Goal: Task Accomplishment & Management: Complete application form

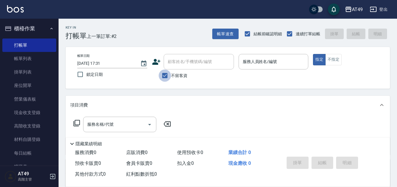
click at [164, 79] on input "不留客資" at bounding box center [165, 76] width 12 height 12
checkbox input "false"
click at [199, 61] on div "顧客姓名/手機號碼/編號 顧客姓名/手機號碼/編號" at bounding box center [199, 62] width 70 height 16
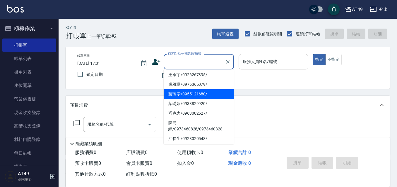
scroll to position [117, 0]
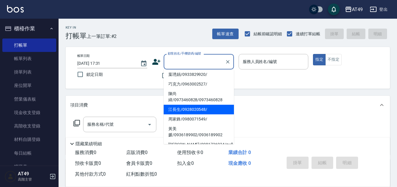
click at [208, 115] on li "江長生/0928020548/" at bounding box center [199, 110] width 70 height 10
type input "江長生/0928020548/"
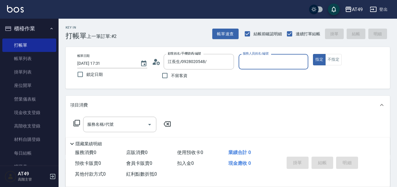
type input "Bobo-2"
click at [301, 61] on icon "Clear" at bounding box center [302, 62] width 6 height 6
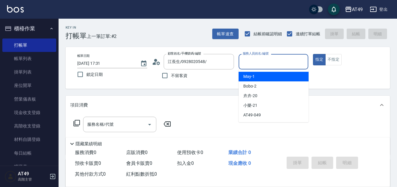
click at [289, 66] on input "服務人員姓名/編號" at bounding box center [273, 62] width 65 height 10
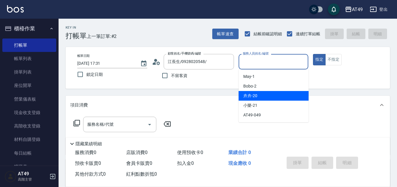
click at [279, 97] on div "卉卉 -20" at bounding box center [273, 96] width 70 height 10
type input "卉卉-20"
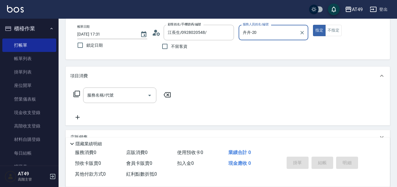
scroll to position [100, 0]
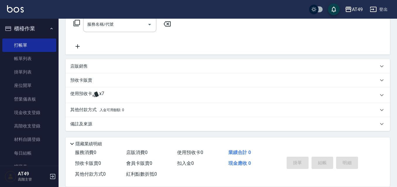
click at [381, 94] on icon at bounding box center [381, 95] width 7 height 7
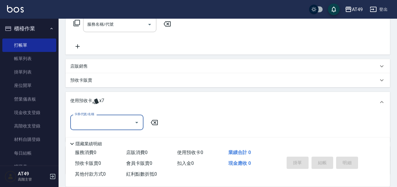
scroll to position [0, 0]
click at [138, 122] on icon "Open" at bounding box center [136, 122] width 3 height 1
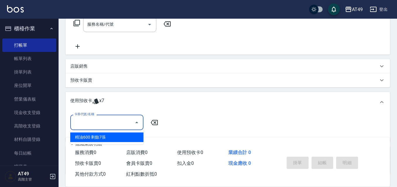
click at [103, 139] on div "精油600 剩餘7張" at bounding box center [106, 138] width 73 height 10
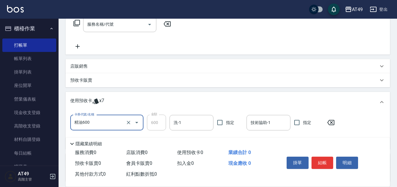
type input "精油600"
click at [195, 124] on input "洗-1" at bounding box center [191, 123] width 39 height 10
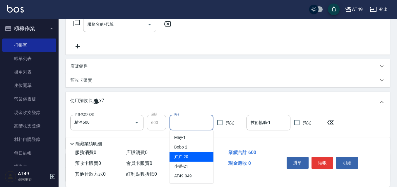
click at [192, 159] on div "卉卉 -20" at bounding box center [191, 157] width 44 height 10
type input "卉卉-20"
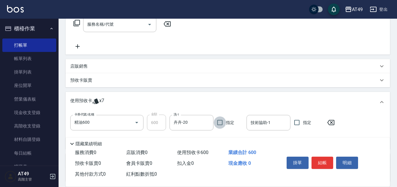
click at [220, 123] on input "指定" at bounding box center [220, 123] width 12 height 12
checkbox input "true"
click at [279, 121] on input "技術協助-1" at bounding box center [268, 123] width 39 height 10
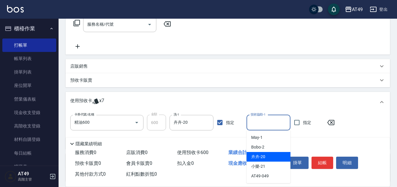
drag, startPoint x: 266, startPoint y: 157, endPoint x: 263, endPoint y: 161, distance: 4.5
click at [263, 160] on div "卉卉 -20" at bounding box center [268, 157] width 44 height 10
type input "卉卉-20"
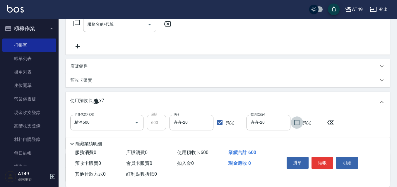
drag, startPoint x: 294, startPoint y: 119, endPoint x: 304, endPoint y: 124, distance: 11.5
click at [302, 124] on input "指定" at bounding box center [296, 123] width 12 height 12
checkbox input "true"
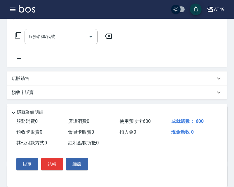
drag, startPoint x: 302, startPoint y: 124, endPoint x: 159, endPoint y: 91, distance: 147.4
click at [150, 50] on div "服務名稱/代號 服務名稱/代號" at bounding box center [117, 47] width 220 height 40
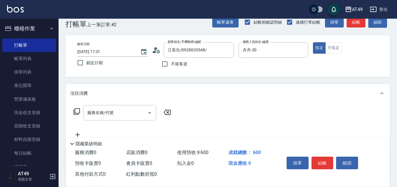
scroll to position [5, 0]
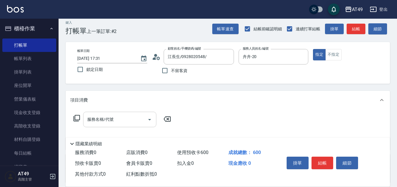
click at [139, 118] on input "服務名稱/代號" at bounding box center [115, 120] width 59 height 10
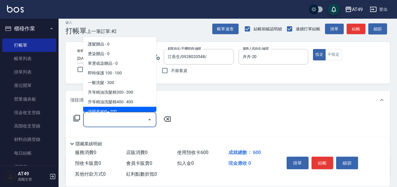
click at [76, 121] on icon at bounding box center [76, 118] width 7 height 7
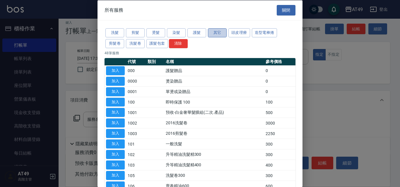
click at [218, 37] on button "其它" at bounding box center [217, 32] width 19 height 9
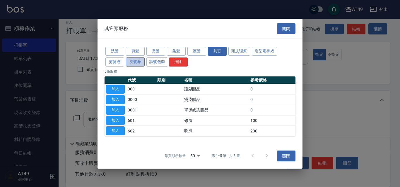
click at [138, 62] on button "洗髮卷" at bounding box center [135, 62] width 19 height 9
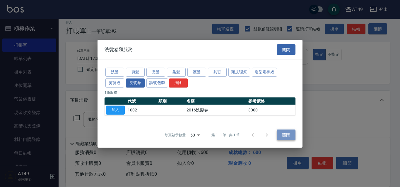
click at [288, 136] on font "關閉" at bounding box center [286, 135] width 8 height 5
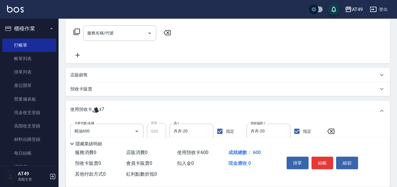
scroll to position [93, 0]
click at [90, 76] on div "店販銷售" at bounding box center [224, 74] width 308 height 6
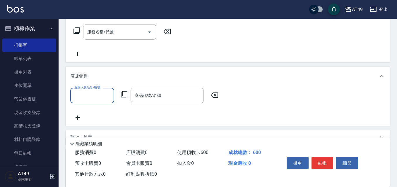
scroll to position [0, 0]
click at [88, 100] on input "服務人員姓名/編號" at bounding box center [92, 96] width 39 height 10
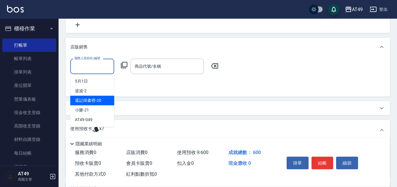
scroll to position [151, 0]
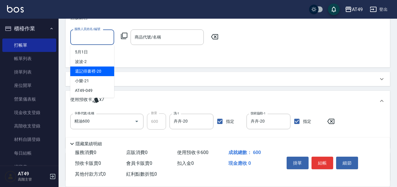
click at [101, 72] on div "還記得書裡 -20" at bounding box center [92, 72] width 44 height 10
type input "卉卉-20"
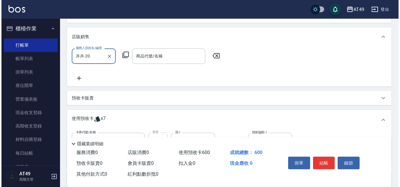
scroll to position [122, 0]
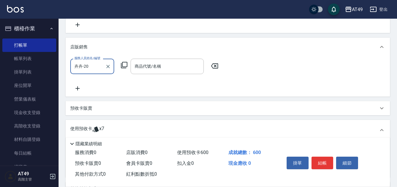
click at [126, 66] on icon at bounding box center [124, 65] width 7 height 7
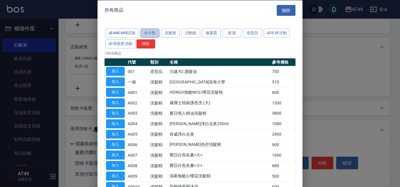
click at [145, 33] on button "未分類" at bounding box center [149, 33] width 19 height 9
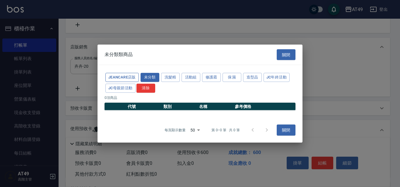
click at [133, 77] on button "JeanCare店販" at bounding box center [121, 77] width 33 height 9
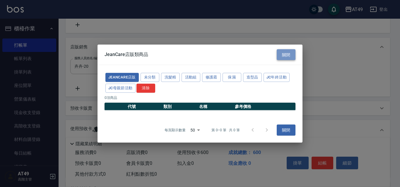
click at [292, 56] on button "關閉" at bounding box center [285, 54] width 19 height 11
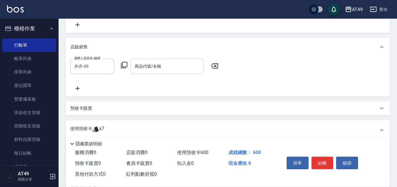
click at [142, 66] on input "商品代號/名稱" at bounding box center [167, 66] width 68 height 10
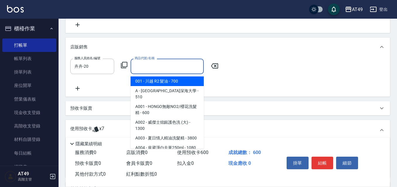
click at [124, 65] on icon at bounding box center [124, 65] width 7 height 7
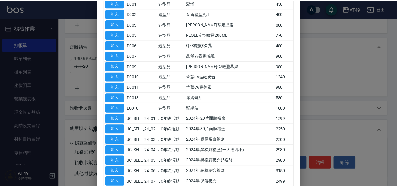
scroll to position [1382, 0]
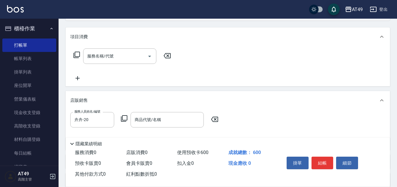
scroll to position [0, 0]
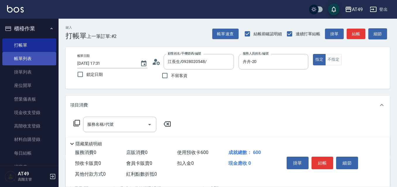
click at [23, 59] on link "帳單列表" at bounding box center [29, 58] width 54 height 13
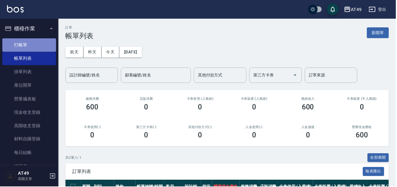
click at [32, 45] on link "打帳單" at bounding box center [29, 45] width 54 height 13
